Goal: Task Accomplishment & Management: Manage account settings

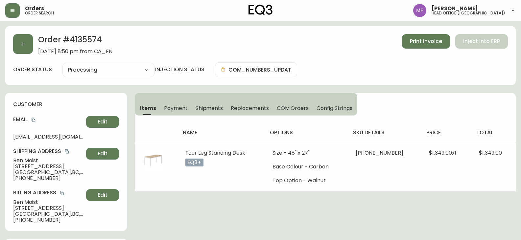
select select "PROCESSING"
click at [26, 45] on button "button" at bounding box center [23, 44] width 20 height 20
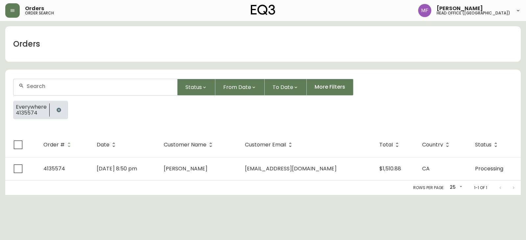
click at [61, 108] on icon "button" at bounding box center [58, 110] width 5 height 5
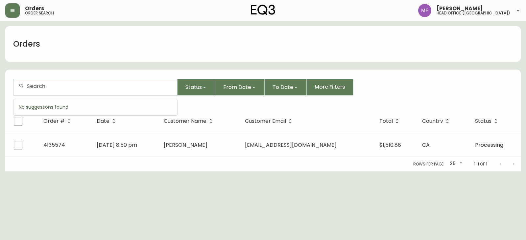
drag, startPoint x: 43, startPoint y: 81, endPoint x: 45, endPoint y: 69, distance: 12.1
click at [43, 74] on form "Status From Date To Date More Filters" at bounding box center [263, 90] width 516 height 38
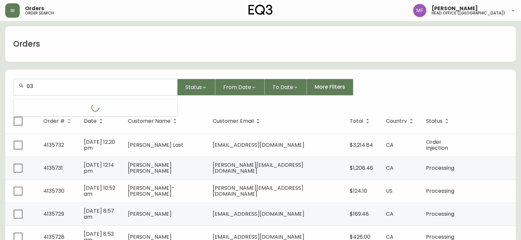
type input "0"
type input "5"
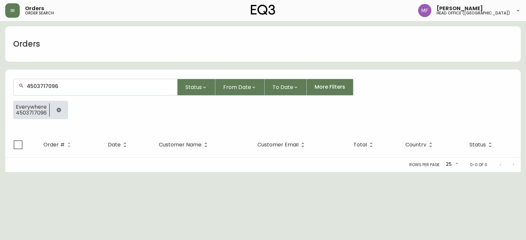
type input "4503717096"
click at [60, 108] on icon "button" at bounding box center [58, 110] width 5 height 5
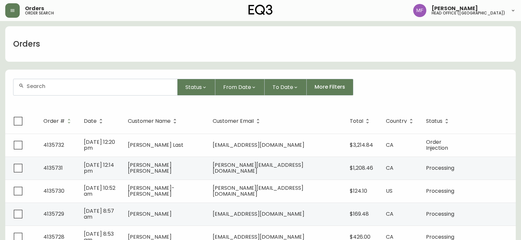
click at [57, 90] on div at bounding box center [95, 87] width 164 height 16
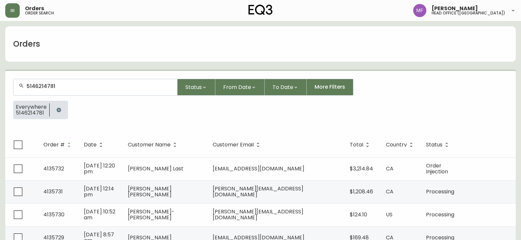
type input "5146214781"
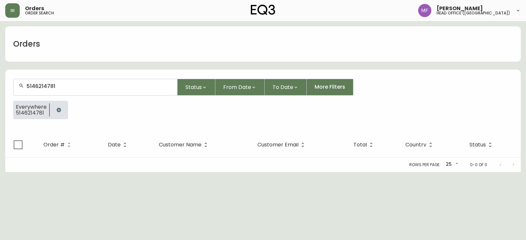
click at [62, 111] on button "button" at bounding box center [58, 110] width 13 height 13
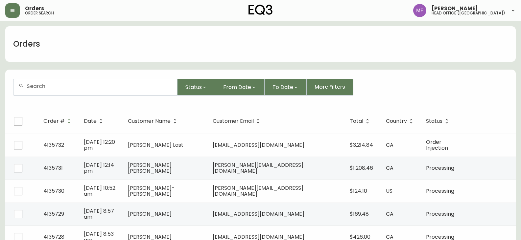
click at [67, 89] on input "text" at bounding box center [99, 86] width 145 height 6
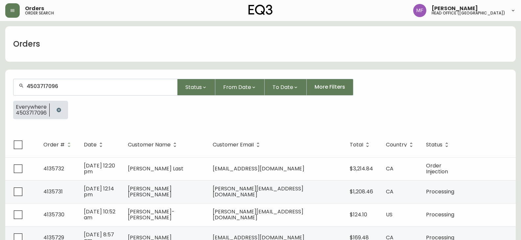
type input "4503717096"
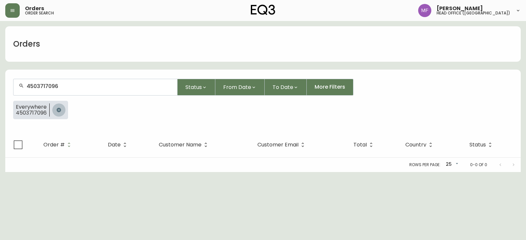
click at [53, 110] on button "button" at bounding box center [58, 110] width 13 height 13
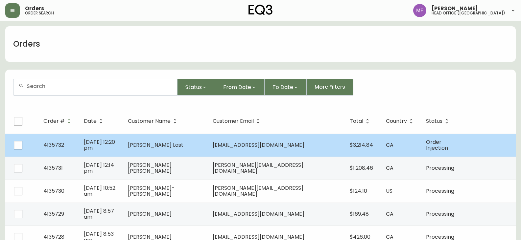
click at [192, 148] on td "[PERSON_NAME] Last" at bounding box center [165, 145] width 85 height 23
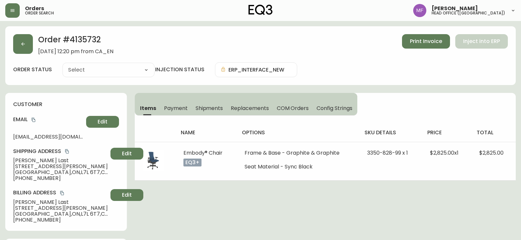
type input "Order Injection"
select select "ORDER_INJECTION"
click at [24, 47] on button "button" at bounding box center [23, 44] width 20 height 20
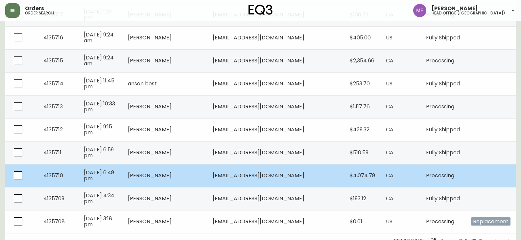
scroll to position [484, 0]
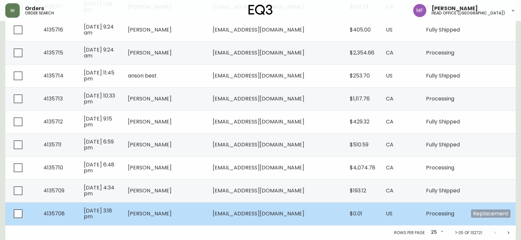
click at [172, 211] on span "[PERSON_NAME]" at bounding box center [150, 214] width 44 height 8
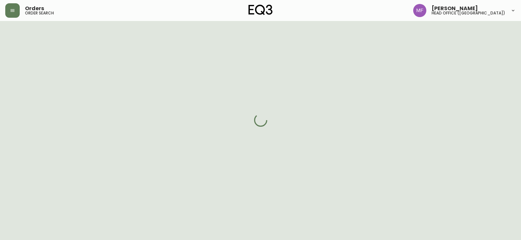
scroll to position [317, 0]
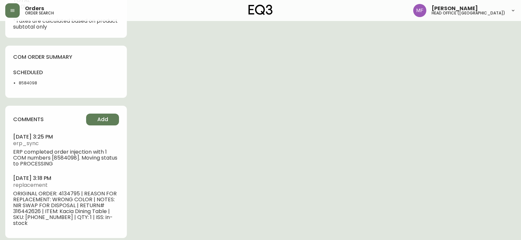
type input "Processing"
select select "PROCESSING"
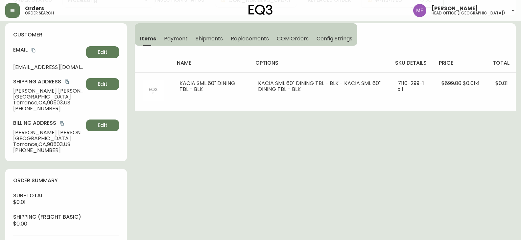
scroll to position [21, 0]
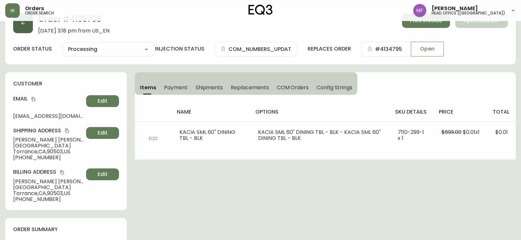
click at [22, 27] on button "button" at bounding box center [23, 23] width 20 height 20
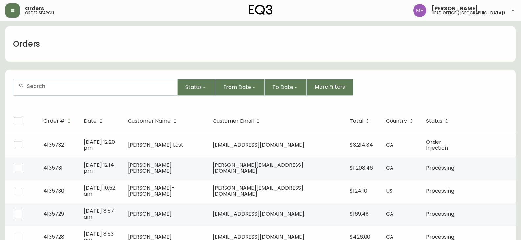
click at [60, 93] on div at bounding box center [95, 87] width 164 height 16
type input "4135460"
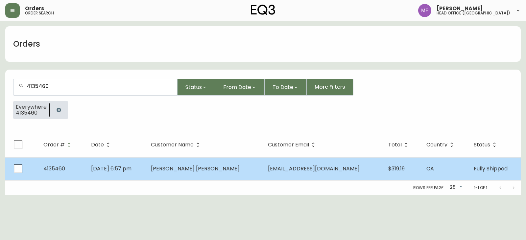
click at [218, 174] on td "Connor Laidler" at bounding box center [204, 169] width 117 height 23
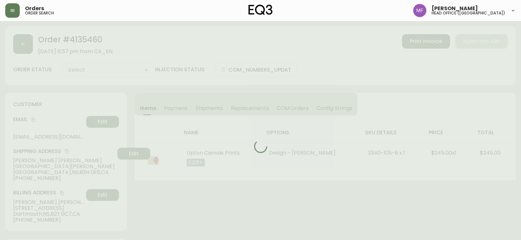
type input "Fully Shipped"
select select "FULLY_SHIPPED"
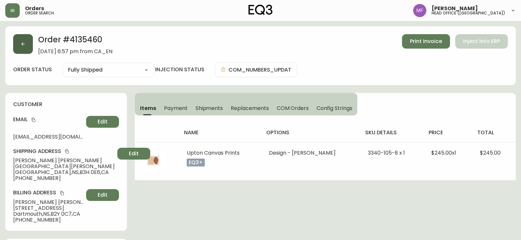
click at [29, 47] on button "button" at bounding box center [23, 44] width 20 height 20
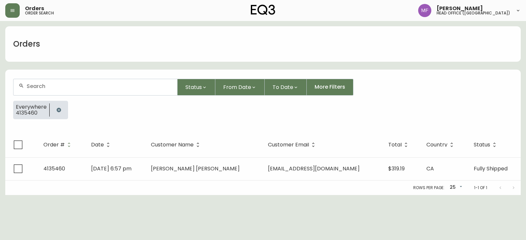
click at [55, 106] on button "button" at bounding box center [58, 110] width 13 height 13
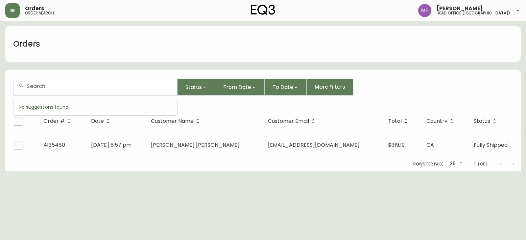
click at [53, 87] on input "text" at bounding box center [99, 86] width 145 height 6
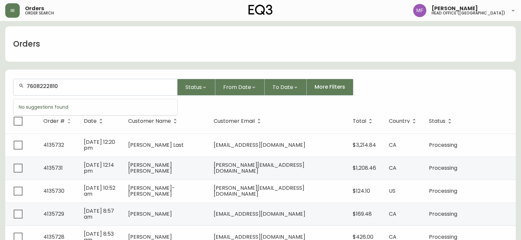
type input "7608222810"
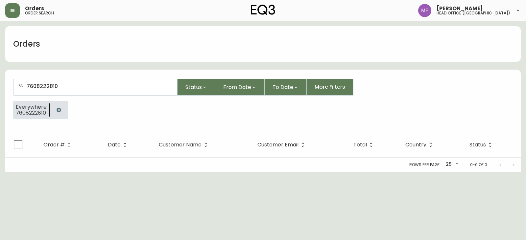
click at [54, 108] on button "button" at bounding box center [58, 110] width 13 height 13
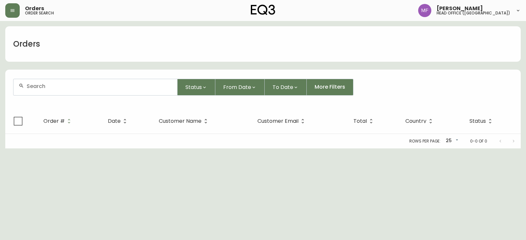
click at [54, 88] on input "text" at bounding box center [99, 86] width 145 height 6
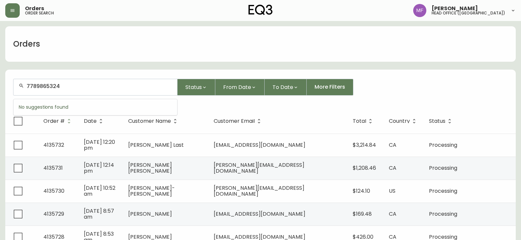
type input "7789865324"
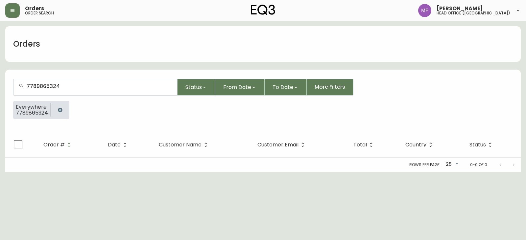
click at [55, 109] on button "button" at bounding box center [60, 110] width 13 height 13
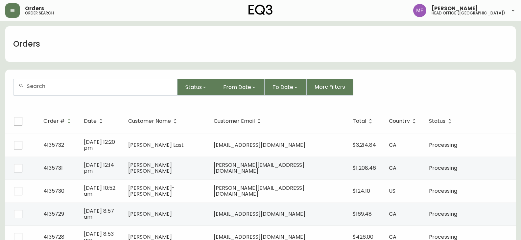
click at [21, 90] on div at bounding box center [95, 87] width 164 height 16
click at [48, 92] on div at bounding box center [95, 87] width 164 height 16
type input "7608222810"
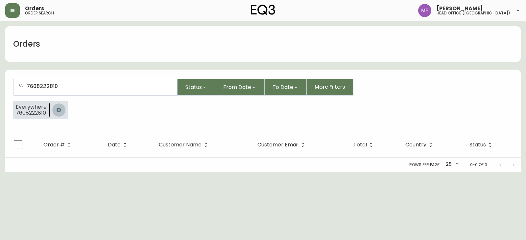
click at [55, 109] on button "button" at bounding box center [58, 110] width 13 height 13
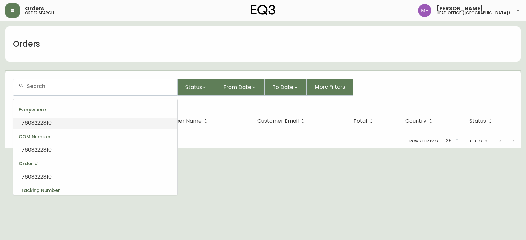
click at [55, 88] on input "text" at bounding box center [99, 86] width 145 height 6
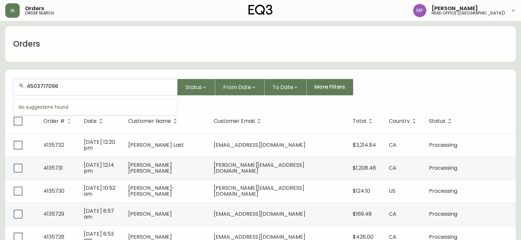
type input "4503717096"
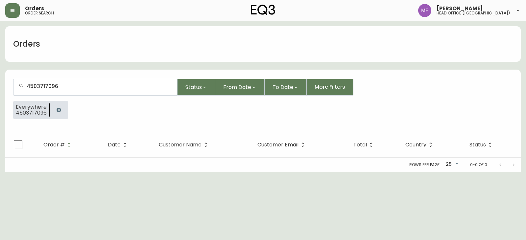
drag, startPoint x: 57, startPoint y: 112, endPoint x: 57, endPoint y: 99, distance: 13.2
click at [57, 112] on icon "button" at bounding box center [58, 110] width 5 height 5
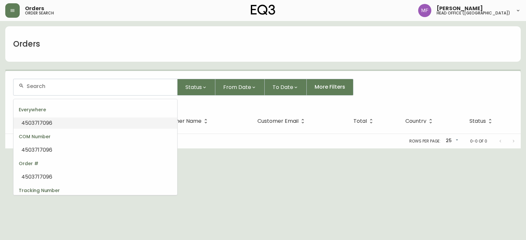
click at [61, 88] on input "text" at bounding box center [99, 86] width 145 height 6
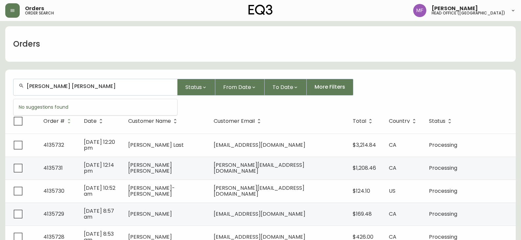
type input "morison smith"
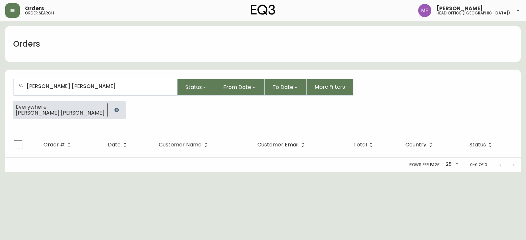
click at [110, 109] on button "button" at bounding box center [116, 110] width 13 height 13
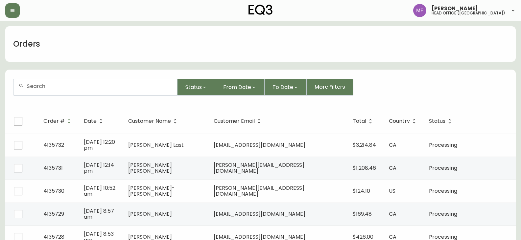
click at [49, 86] on input "text" at bounding box center [99, 86] width 145 height 6
paste input "4135132"
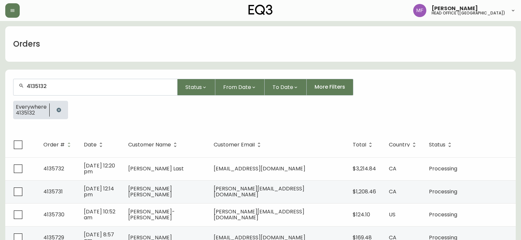
type input "4135132"
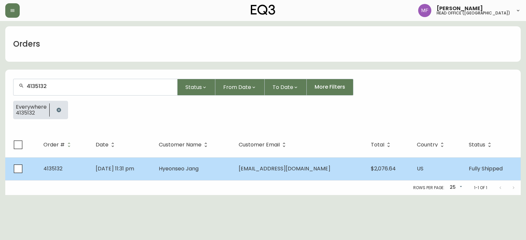
click at [230, 176] on td "Hyeonseo Jang" at bounding box center [194, 169] width 80 height 23
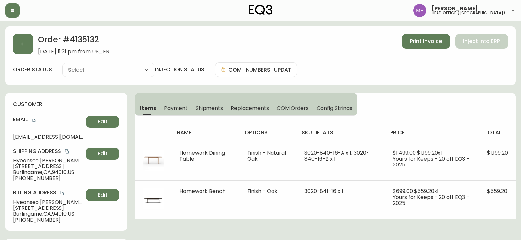
type input "Fully Shipped"
select select "FULLY_SHIPPED"
click at [27, 18] on div "[PERSON_NAME] head office ([GEOGRAPHIC_DATA])" at bounding box center [260, 10] width 511 height 21
click at [95, 39] on h2 "Order # 4135132" at bounding box center [73, 41] width 71 height 14
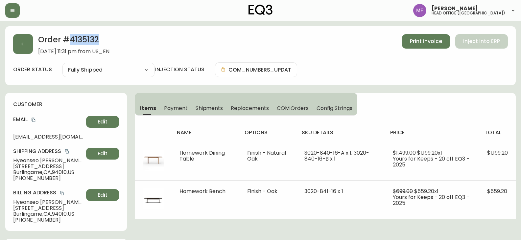
copy h2 "4135132"
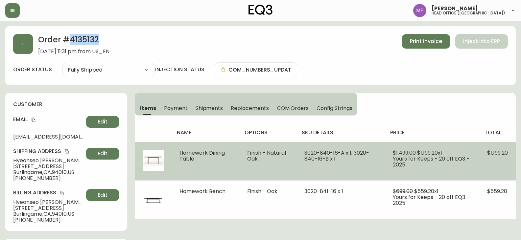
drag, startPoint x: 214, startPoint y: 164, endPoint x: 171, endPoint y: 155, distance: 43.7
click at [171, 155] on tr "Homework Dining Table Finish - Natural Oak 3020-840-16-A x 1, 3020-840-16-B x 1…" at bounding box center [325, 161] width 381 height 38
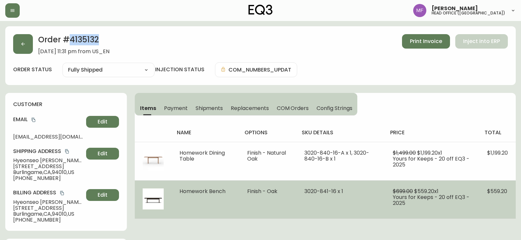
copy tr "Homework Dining Table"
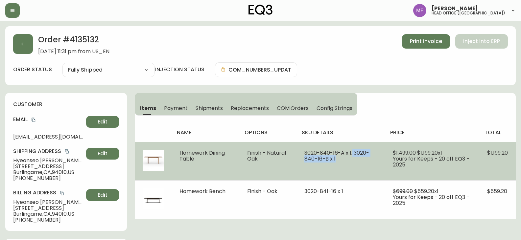
drag, startPoint x: 354, startPoint y: 153, endPoint x: 358, endPoint y: 159, distance: 7.3
click at [358, 159] on td "3020-840-16-A x 1, 3020-840-16-B x 1" at bounding box center [341, 161] width 89 height 38
copy span "3020-840-16-B x 1"
click at [347, 176] on td "3020-840-16-A x 1, 3020-840-16-B x 1" at bounding box center [341, 161] width 89 height 38
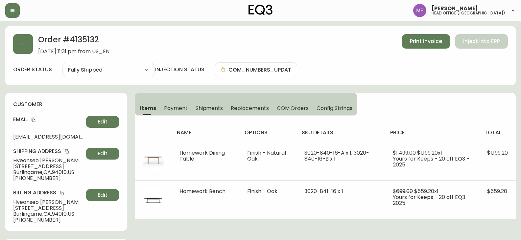
click at [93, 37] on h2 "Order # 4135132" at bounding box center [73, 41] width 71 height 14
copy h2 "4135132"
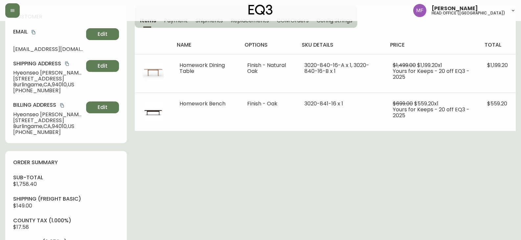
scroll to position [263, 0]
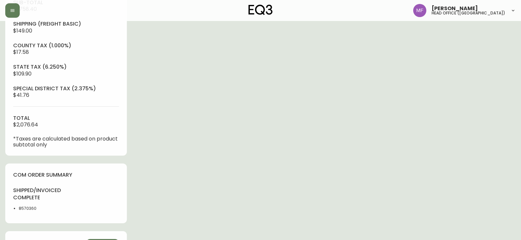
click at [29, 209] on li "8570360" at bounding box center [40, 209] width 43 height 6
click at [22, 208] on li "8570360" at bounding box center [40, 209] width 43 height 6
copy li "8570360"
click at [262, 153] on div "Order # 4135132 [DATE] 11:31 pm from US_EN Print Invoice Inject into ERP order …" at bounding box center [260, 55] width 511 height 585
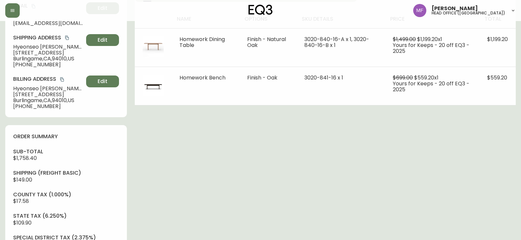
scroll to position [99, 0]
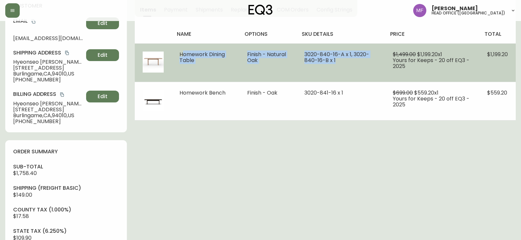
drag, startPoint x: 177, startPoint y: 55, endPoint x: 344, endPoint y: 67, distance: 166.9
click at [344, 67] on tr "Homework Dining Table Finish - Natural Oak 3020-840-16-A x 1, 3020-840-16-B x 1…" at bounding box center [325, 62] width 381 height 38
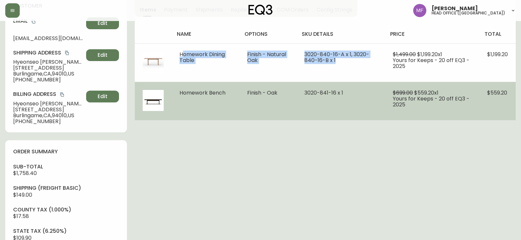
copy tr "Homework Dining Table Finish - Natural Oak 3020-840-16-A x 1, 3020-840-16-B x 1"
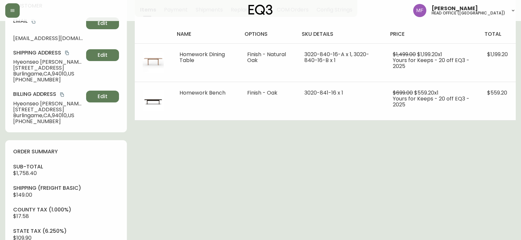
click at [467, 147] on div "Order # 4135132 [DATE] 11:31 pm from US_EN Print Invoice Inject into ERP order …" at bounding box center [260, 220] width 511 height 585
click at [67, 51] on icon "copy" at bounding box center [67, 53] width 5 height 5
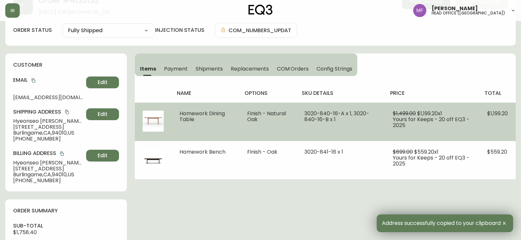
scroll to position [0, 0]
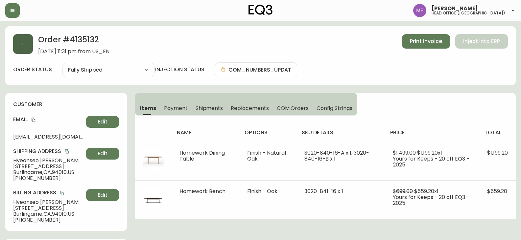
click at [20, 43] on icon "button" at bounding box center [22, 43] width 5 height 5
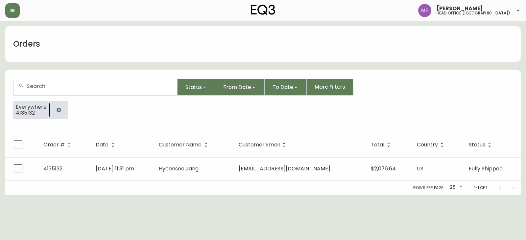
click at [58, 108] on icon "button" at bounding box center [58, 110] width 5 height 5
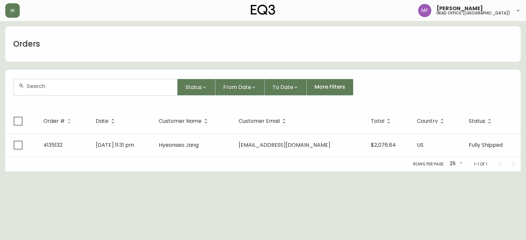
click at [58, 88] on input "text" at bounding box center [99, 86] width 145 height 6
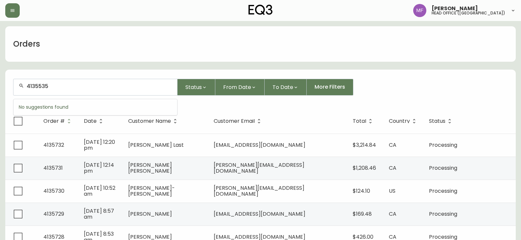
type input "4135535"
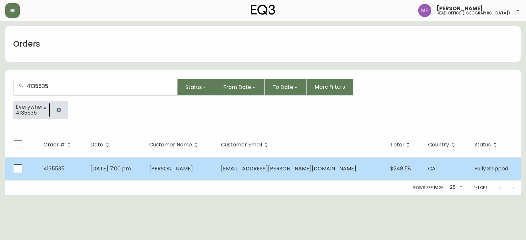
click at [263, 174] on td "[EMAIL_ADDRESS][PERSON_NAME][DOMAIN_NAME]" at bounding box center [300, 169] width 169 height 23
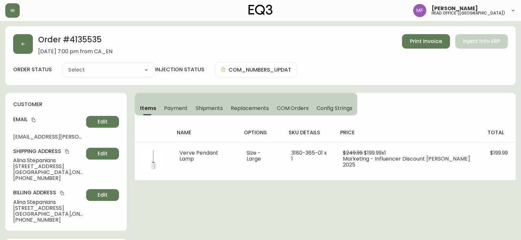
type input "Fully Shipped"
select select "FULLY_SHIPPED"
click at [215, 109] on span "Shipments" at bounding box center [210, 108] width 28 height 7
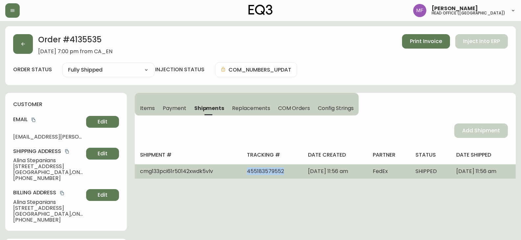
drag, startPoint x: 264, startPoint y: 170, endPoint x: 225, endPoint y: 174, distance: 39.4
click at [242, 174] on td "455183579552" at bounding box center [272, 172] width 61 height 14
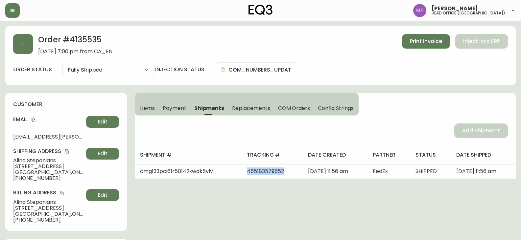
copy span "455183579552"
click at [91, 43] on h2 "Order # 4135535" at bounding box center [75, 41] width 74 height 14
copy h2 "4135535"
drag, startPoint x: 60, startPoint y: 161, endPoint x: 10, endPoint y: 161, distance: 49.7
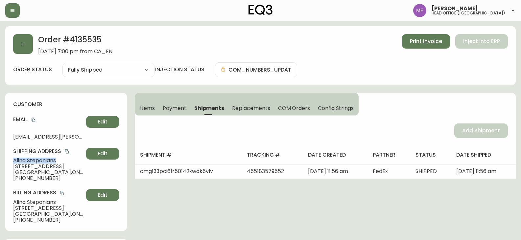
click at [10, 161] on div "customer Email [EMAIL_ADDRESS][PERSON_NAME][DOMAIN_NAME] Edit Shipping Address …" at bounding box center [66, 162] width 122 height 138
copy span "[PERSON_NAME]"
click at [146, 113] on button "Items" at bounding box center [147, 108] width 24 height 14
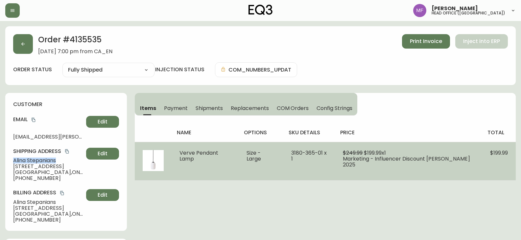
drag, startPoint x: 206, startPoint y: 160, endPoint x: 182, endPoint y: 153, distance: 24.4
click at [182, 153] on td "Verve Pendant Lamp" at bounding box center [205, 161] width 67 height 38
click at [215, 164] on td "Verve Pendant Lamp" at bounding box center [205, 161] width 67 height 38
drag, startPoint x: 203, startPoint y: 162, endPoint x: 181, endPoint y: 153, distance: 23.3
click at [181, 153] on td "Verve Pendant Lamp" at bounding box center [205, 161] width 67 height 38
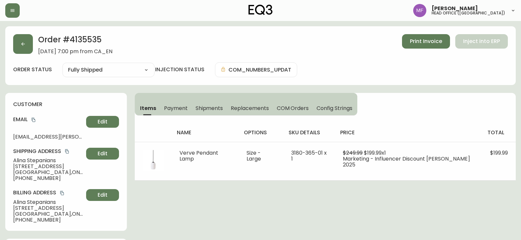
copy span "Verve Pendant Lamp"
click at [80, 38] on h2 "Order # 4135535" at bounding box center [75, 41] width 74 height 14
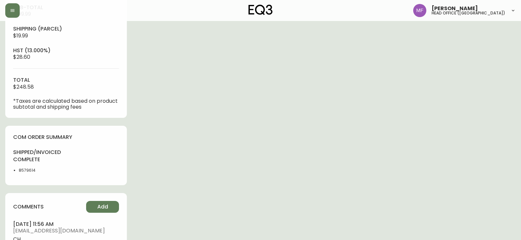
scroll to position [263, 0]
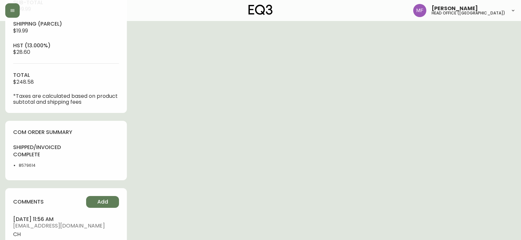
click at [29, 166] on li "8579614" at bounding box center [40, 166] width 43 height 6
click at [295, 150] on div "Order # 4135535 [DATE] 7:00 pm from CA_EN Print Invoice Inject into ERP order s…" at bounding box center [260, 49] width 511 height 572
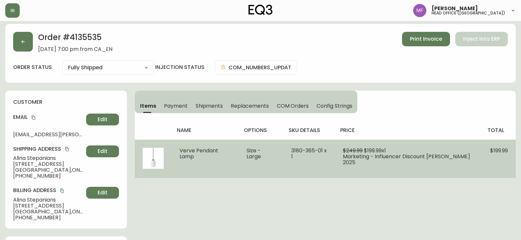
scroll to position [0, 0]
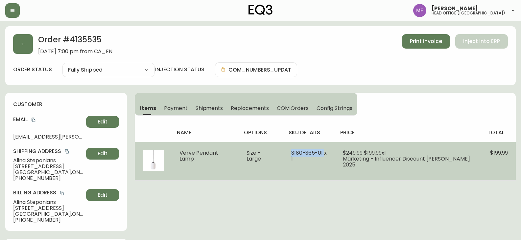
drag, startPoint x: 286, startPoint y: 155, endPoint x: 324, endPoint y: 155, distance: 38.2
click at [324, 155] on td "3180-365-01 x 1" at bounding box center [310, 161] width 52 height 38
click at [240, 142] on td "Size - Large" at bounding box center [261, 161] width 44 height 38
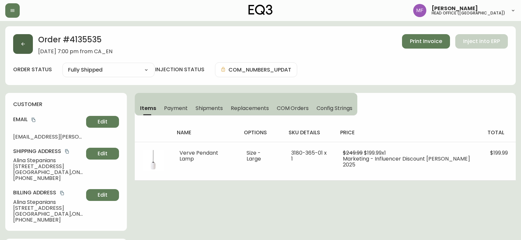
click at [22, 47] on button "button" at bounding box center [23, 44] width 20 height 20
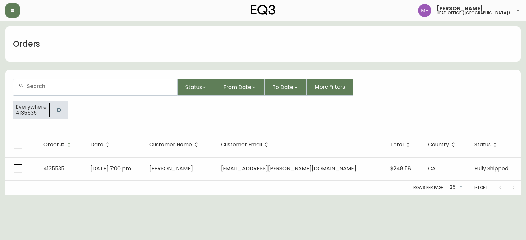
click at [56, 108] on icon "button" at bounding box center [58, 110] width 5 height 5
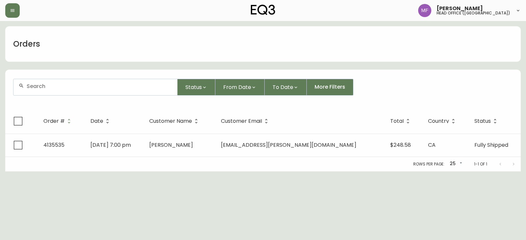
click at [55, 93] on div at bounding box center [95, 87] width 164 height 16
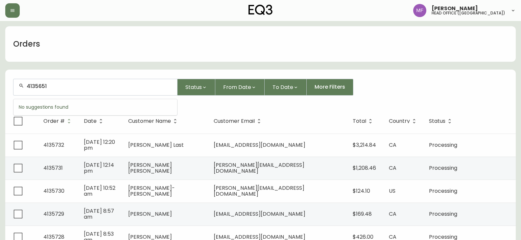
type input "4135651"
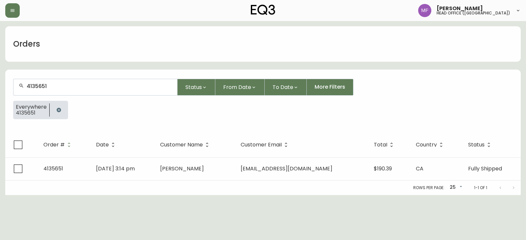
click at [260, 183] on div "Rows per page: 25 25 1-1 of 1" at bounding box center [263, 188] width 516 height 14
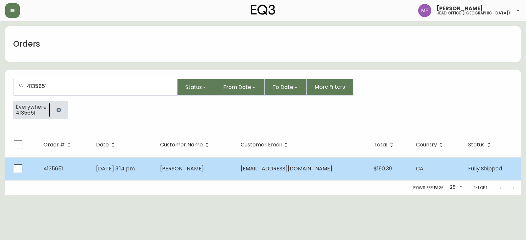
click at [257, 171] on span "[EMAIL_ADDRESS][DOMAIN_NAME]" at bounding box center [287, 169] width 92 height 8
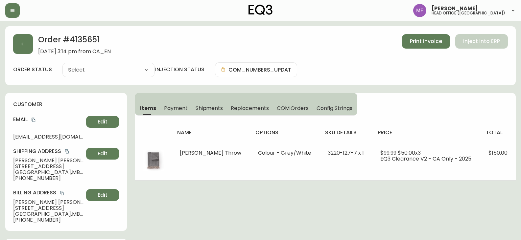
type input "Fully Shipped"
select select "FULLY_SHIPPED"
click at [24, 45] on icon "button" at bounding box center [22, 43] width 5 height 5
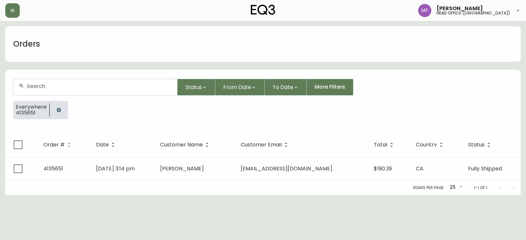
click at [62, 105] on div at bounding box center [59, 110] width 18 height 18
click at [60, 108] on icon "button" at bounding box center [58, 110] width 5 height 5
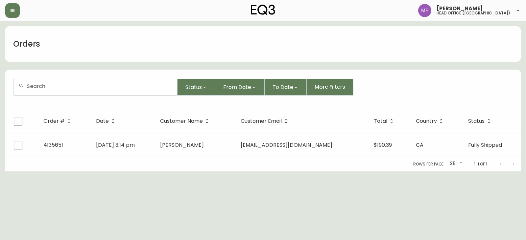
click at [57, 86] on input "text" at bounding box center [99, 86] width 145 height 6
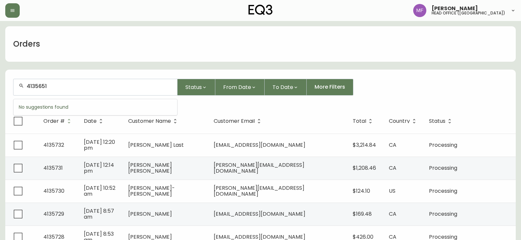
type input "4135651"
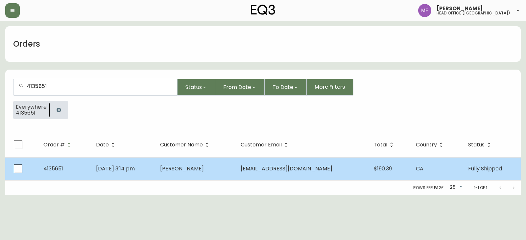
click at [175, 167] on td "[PERSON_NAME]" at bounding box center [195, 169] width 81 height 23
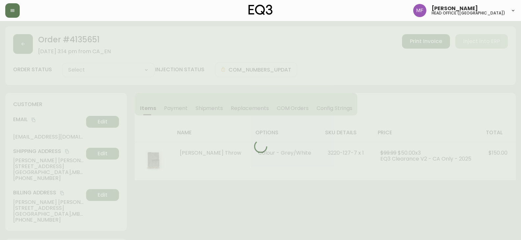
type input "Fully Shipped"
select select "FULLY_SHIPPED"
